Goal: Task Accomplishment & Management: Manage account settings

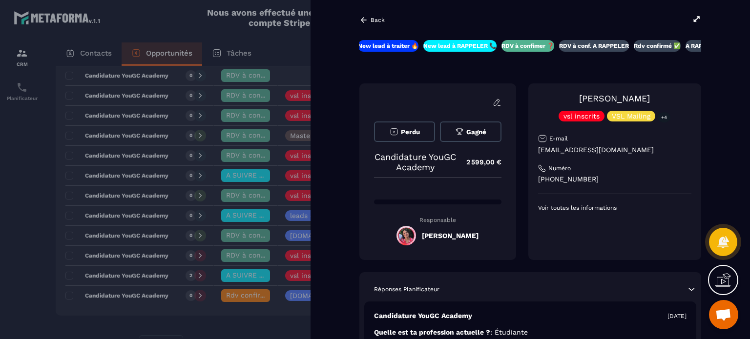
click at [378, 23] on div "Back" at bounding box center [371, 20] width 25 height 9
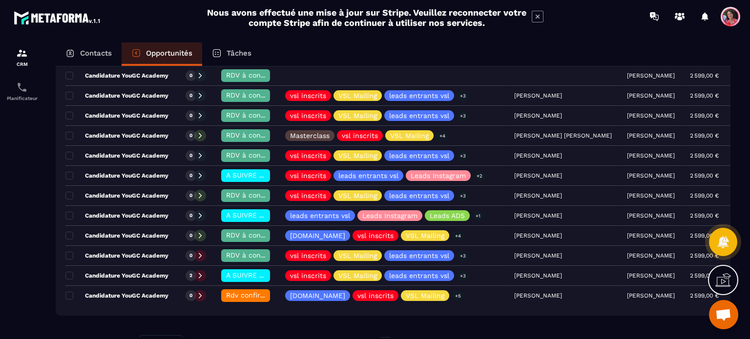
click at [107, 56] on p "Contacts" at bounding box center [96, 53] width 32 height 9
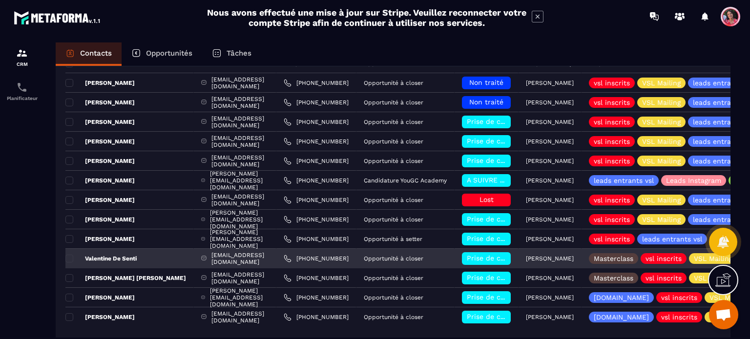
scroll to position [98, 0]
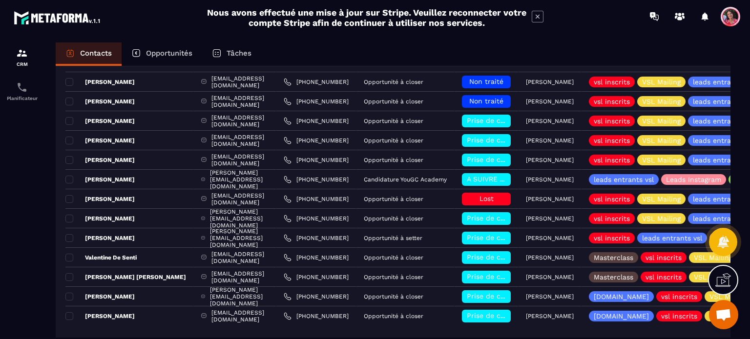
click at [163, 57] on p "Opportunités" at bounding box center [169, 53] width 46 height 9
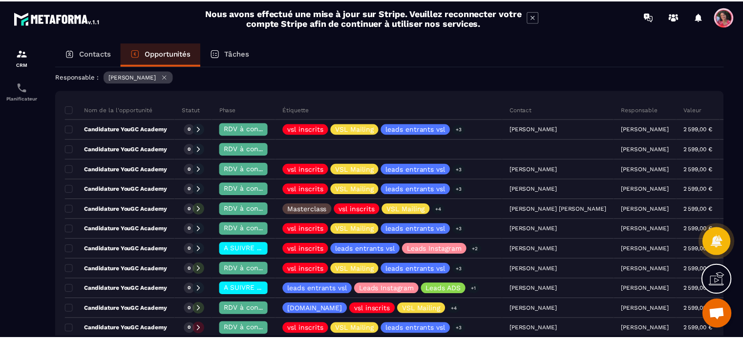
scroll to position [146, 0]
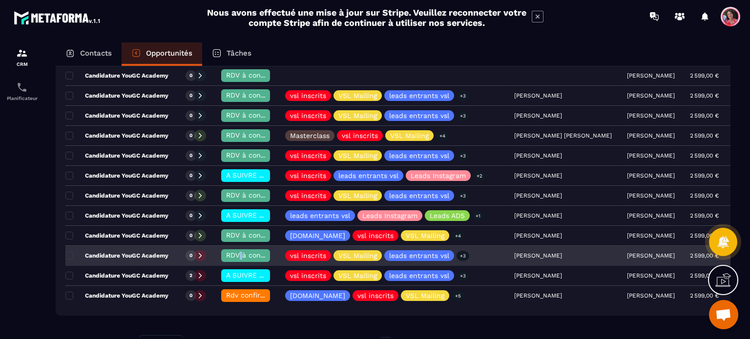
click at [241, 251] on span "RDV à confimer ❓" at bounding box center [257, 255] width 63 height 8
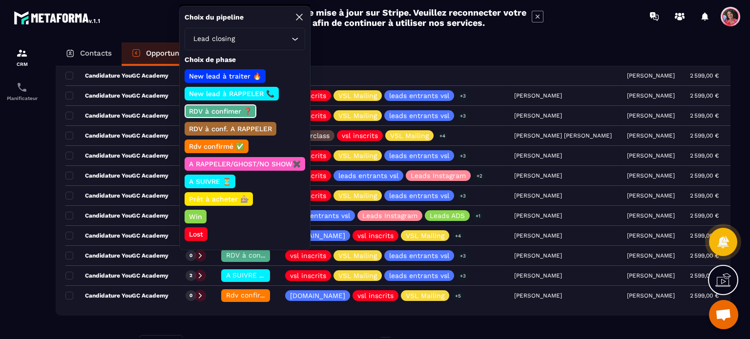
click at [190, 229] on p "Lost" at bounding box center [195, 234] width 17 height 10
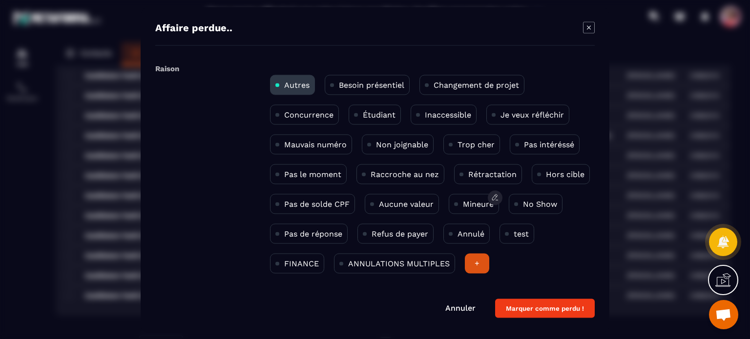
click at [483, 204] on p "Mineure" at bounding box center [478, 203] width 31 height 9
click at [544, 309] on button "Marquer comme perdu !" at bounding box center [545, 308] width 100 height 19
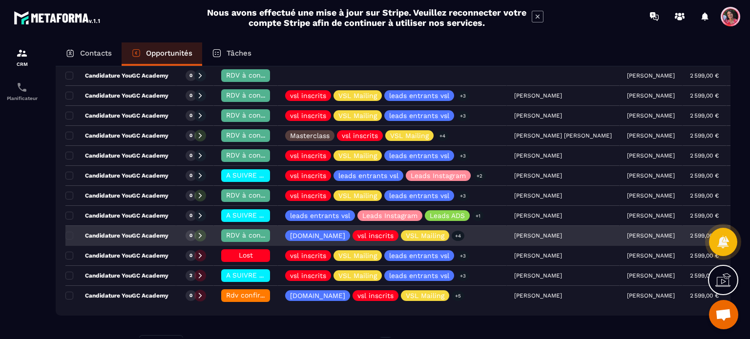
click at [248, 232] on span "RDV à confimer ❓" at bounding box center [257, 235] width 63 height 8
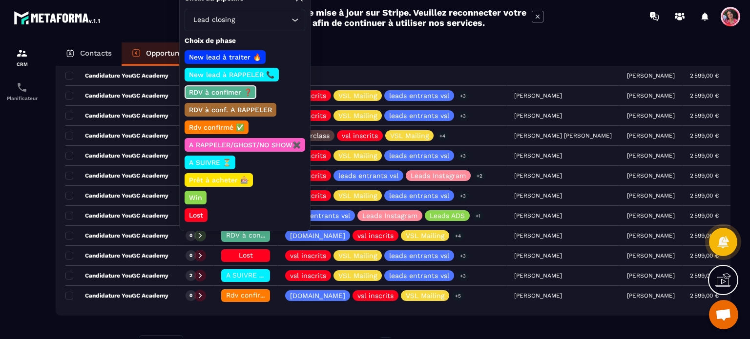
click at [223, 123] on p "Rdv confirmé ✅" at bounding box center [216, 128] width 58 height 10
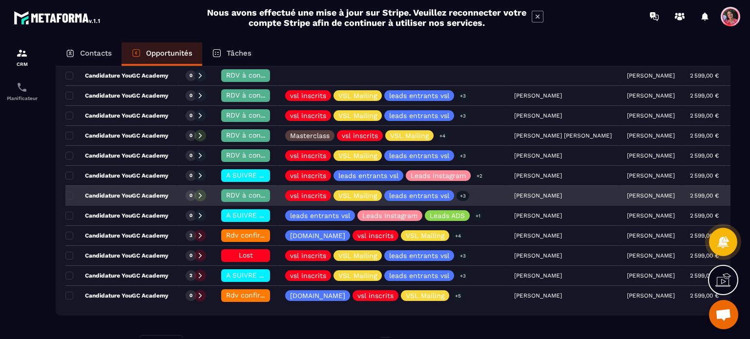
click at [256, 191] on span "RDV à confimer ❓" at bounding box center [257, 195] width 63 height 8
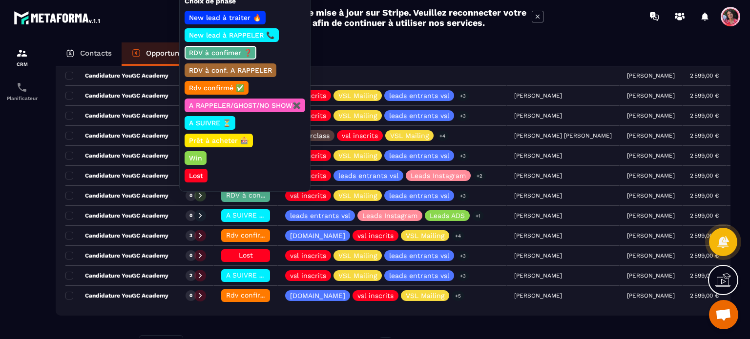
click at [195, 171] on p "Lost" at bounding box center [195, 176] width 17 height 10
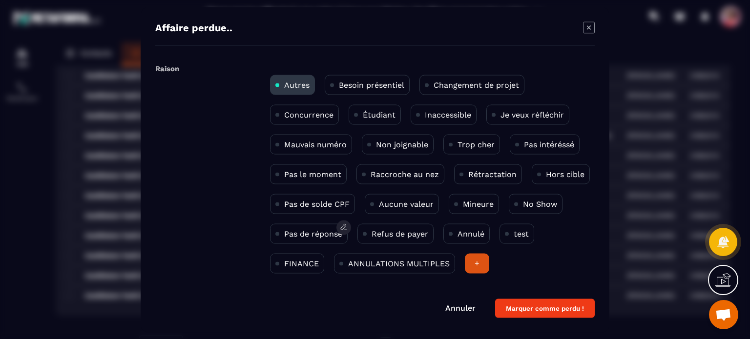
click at [318, 236] on p "Pas de réponse" at bounding box center [313, 233] width 58 height 9
click at [564, 305] on button "Marquer comme perdu !" at bounding box center [545, 308] width 100 height 19
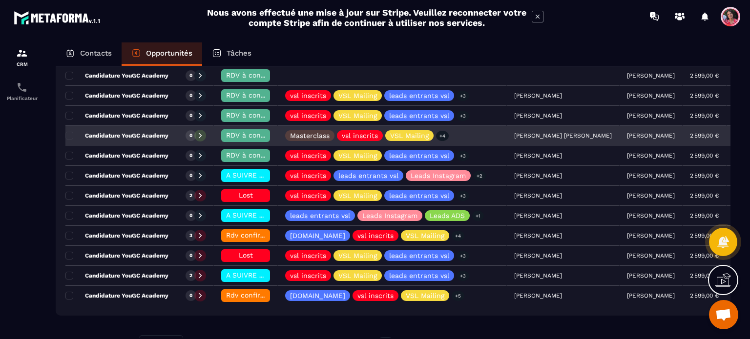
click at [238, 132] on span "RDV à confimer ❓" at bounding box center [257, 135] width 63 height 8
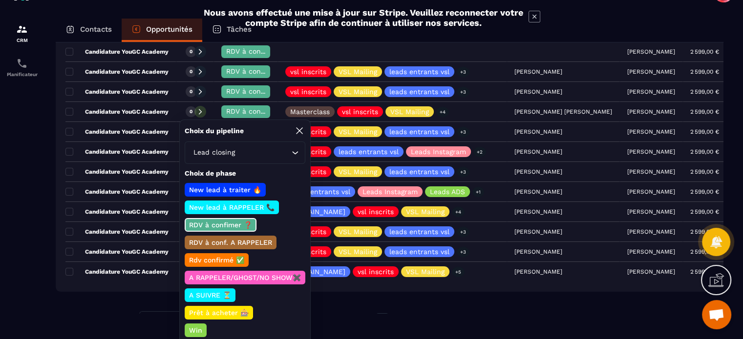
scroll to position [44, 0]
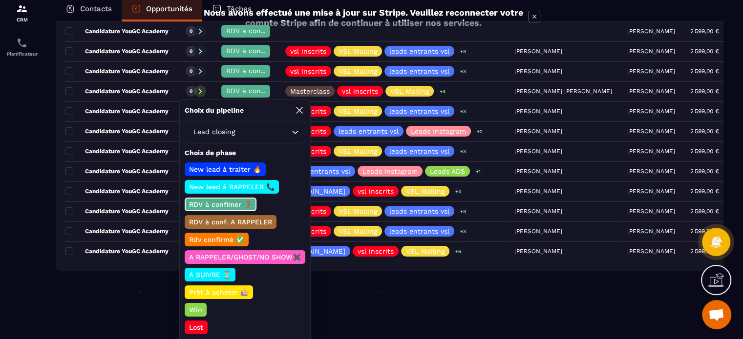
click at [202, 324] on p "Lost" at bounding box center [195, 328] width 17 height 10
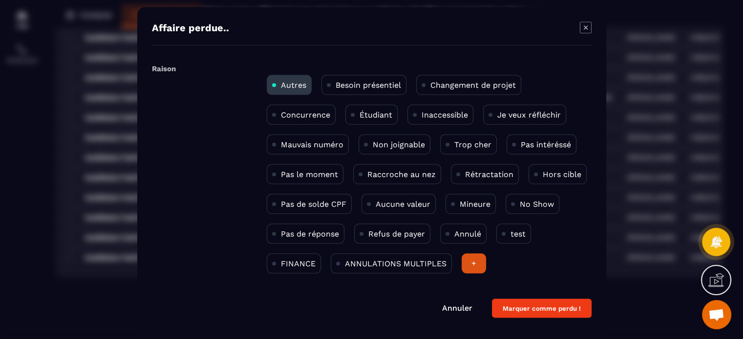
scroll to position [38, 0]
click at [312, 230] on p "Pas de réponse" at bounding box center [310, 233] width 58 height 9
click at [546, 307] on button "Marquer comme perdu !" at bounding box center [542, 308] width 100 height 19
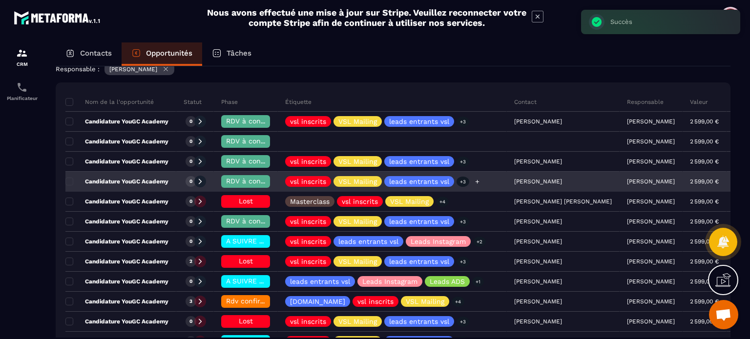
scroll to position [98, 0]
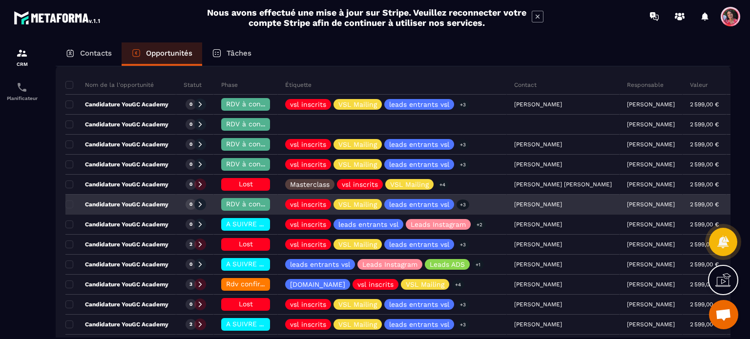
click at [149, 202] on p "Candidature YouGC Academy" at bounding box center [116, 205] width 103 height 8
